Goal: Information Seeking & Learning: Check status

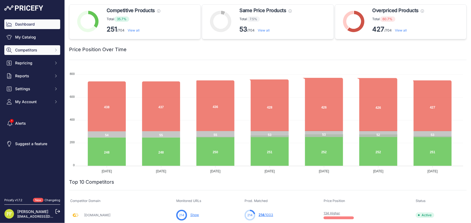
click at [37, 52] on span "Competitors" at bounding box center [32, 49] width 35 height 5
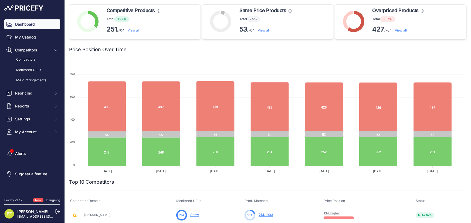
click at [30, 59] on link "Competitors" at bounding box center [32, 59] width 56 height 9
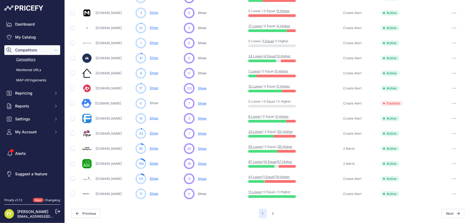
scroll to position [219, 0]
click at [154, 88] on link "Show" at bounding box center [153, 88] width 9 height 4
click at [199, 88] on span "Show" at bounding box center [202, 88] width 9 height 4
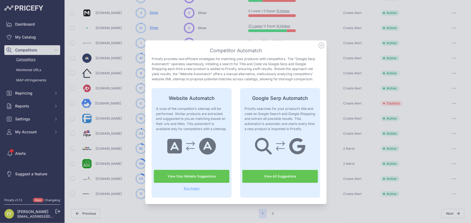
click at [321, 47] on icon at bounding box center [321, 46] width 6 height 6
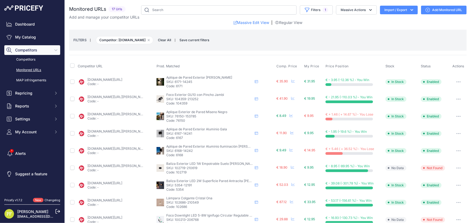
click at [59, 210] on icon at bounding box center [57, 211] width 5 height 5
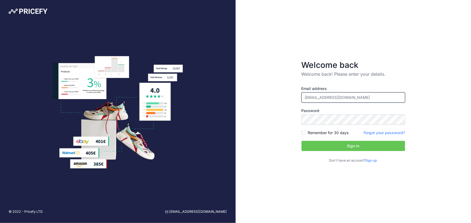
click at [348, 97] on input "[EMAIL_ADDRESS][DOMAIN_NAME]" at bounding box center [353, 98] width 104 height 10
type input "pfernandezit@efectoled.com"
click at [346, 142] on button "Sign in" at bounding box center [353, 146] width 104 height 10
